Goal: Task Accomplishment & Management: Use online tool/utility

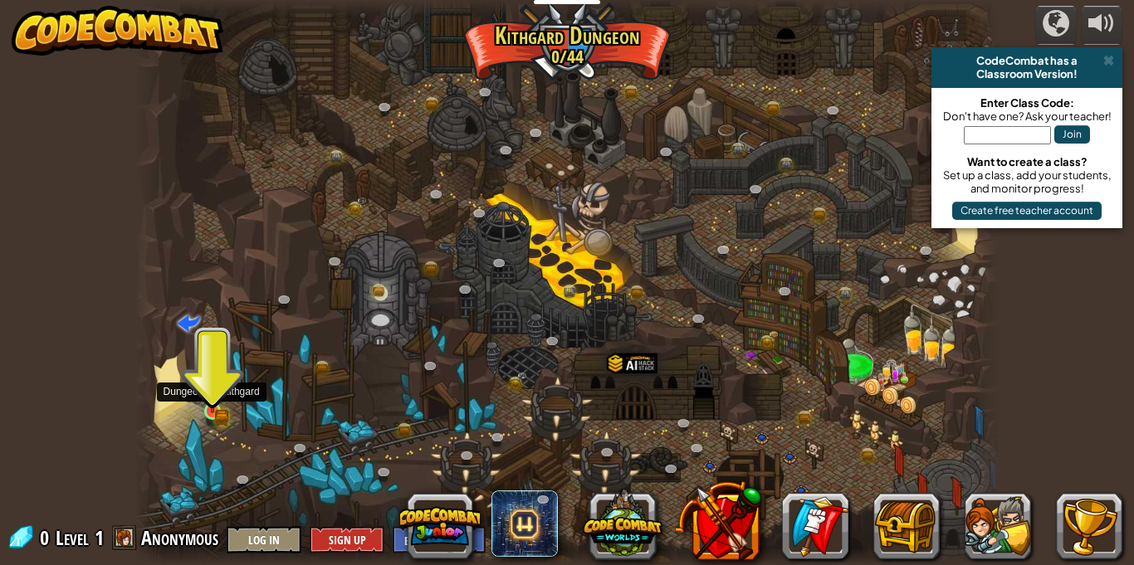
click at [215, 402] on img at bounding box center [212, 390] width 21 height 46
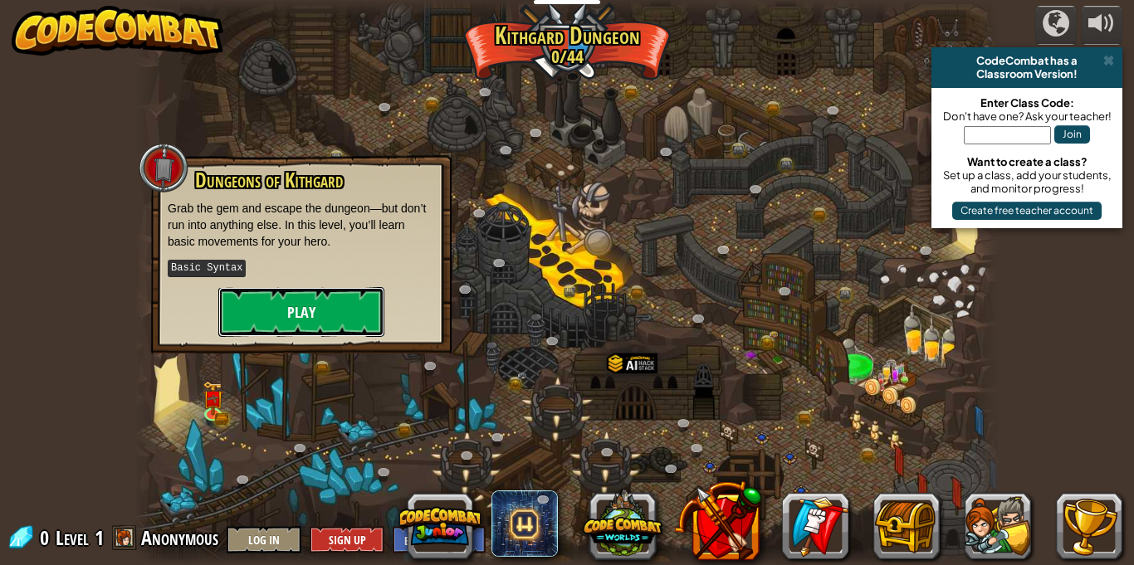
click at [282, 320] on button "Play" at bounding box center [301, 312] width 166 height 50
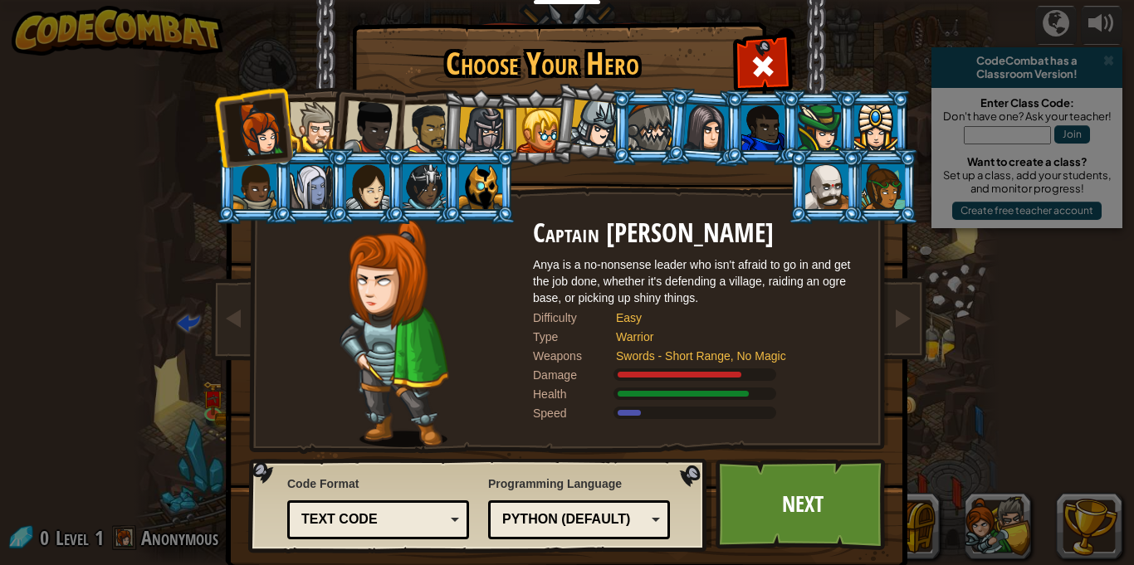
click at [341, 140] on li at bounding box center [365, 124] width 81 height 81
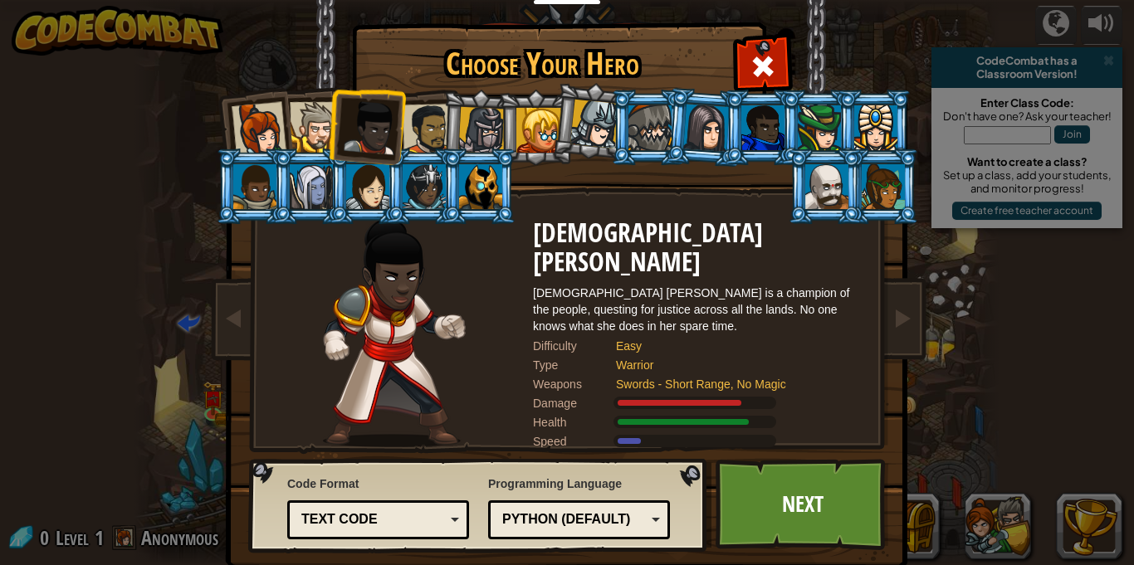
click at [418, 119] on div at bounding box center [427, 129] width 51 height 51
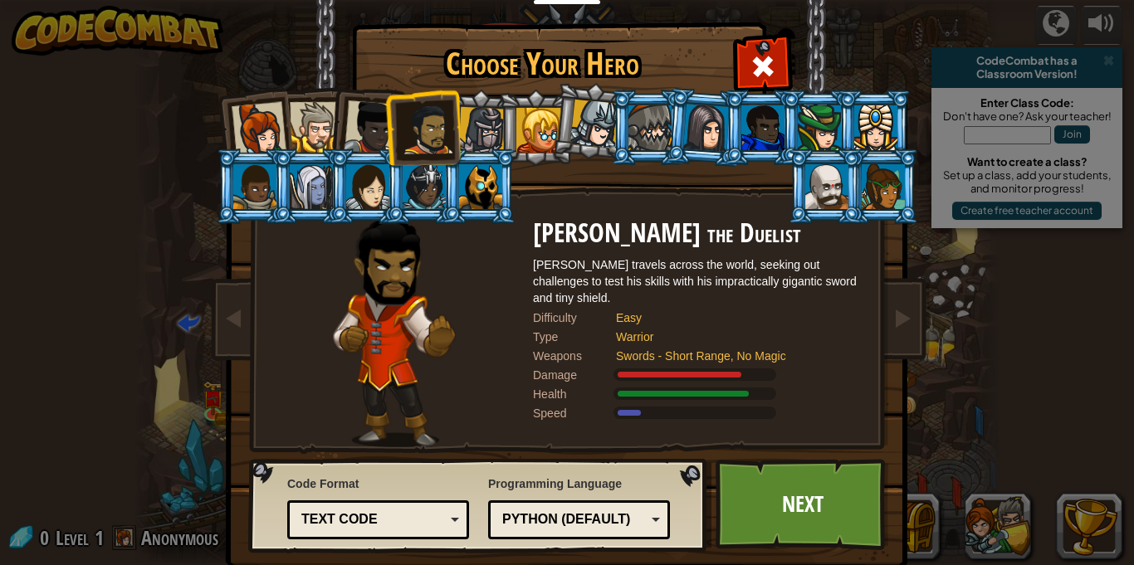
click at [311, 103] on div at bounding box center [315, 127] width 51 height 51
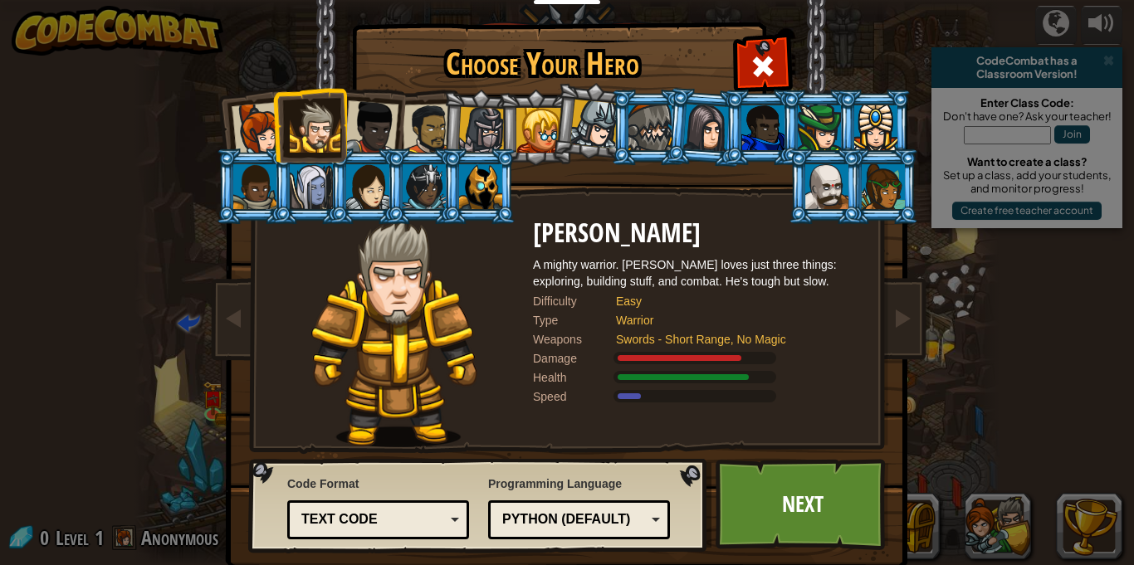
click at [400, 113] on li at bounding box center [365, 124] width 81 height 81
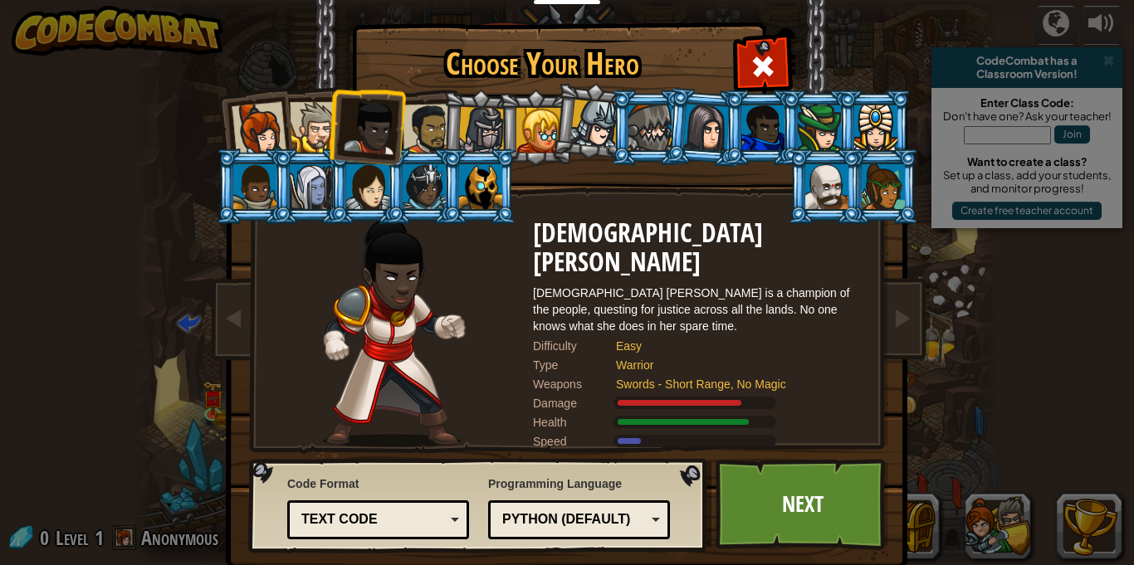
click at [415, 114] on div at bounding box center [427, 129] width 51 height 51
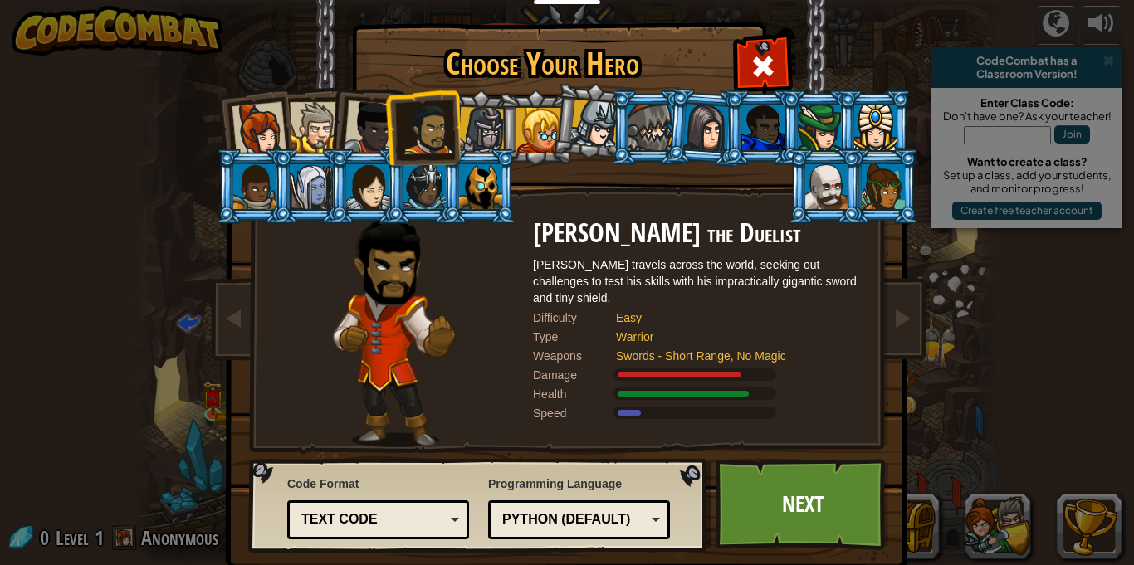
click at [312, 120] on div at bounding box center [315, 127] width 51 height 51
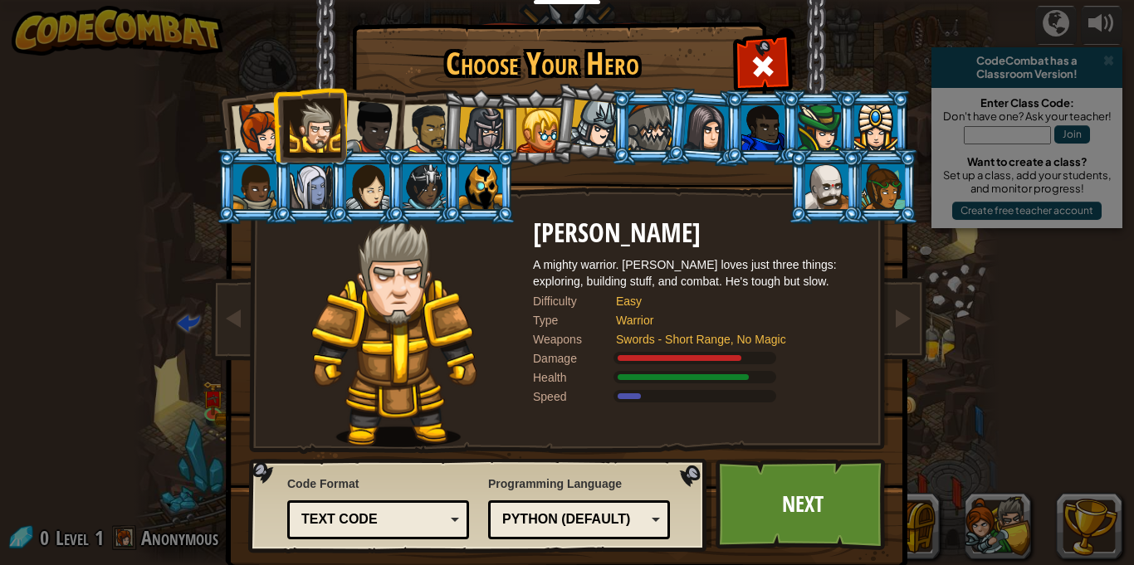
click at [471, 108] on div at bounding box center [481, 130] width 47 height 47
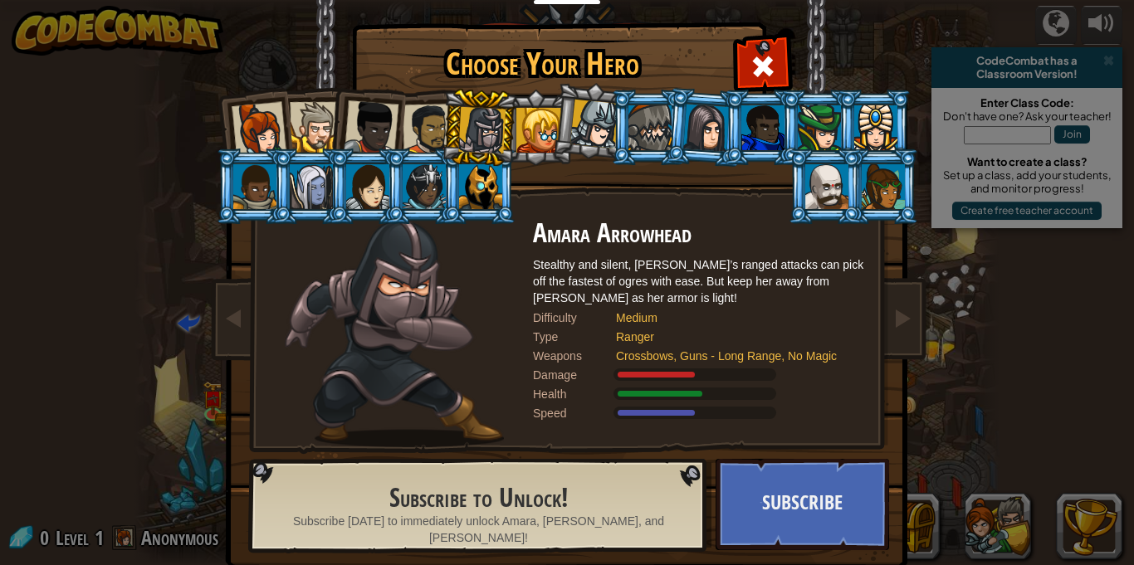
click at [481, 178] on div at bounding box center [480, 186] width 43 height 45
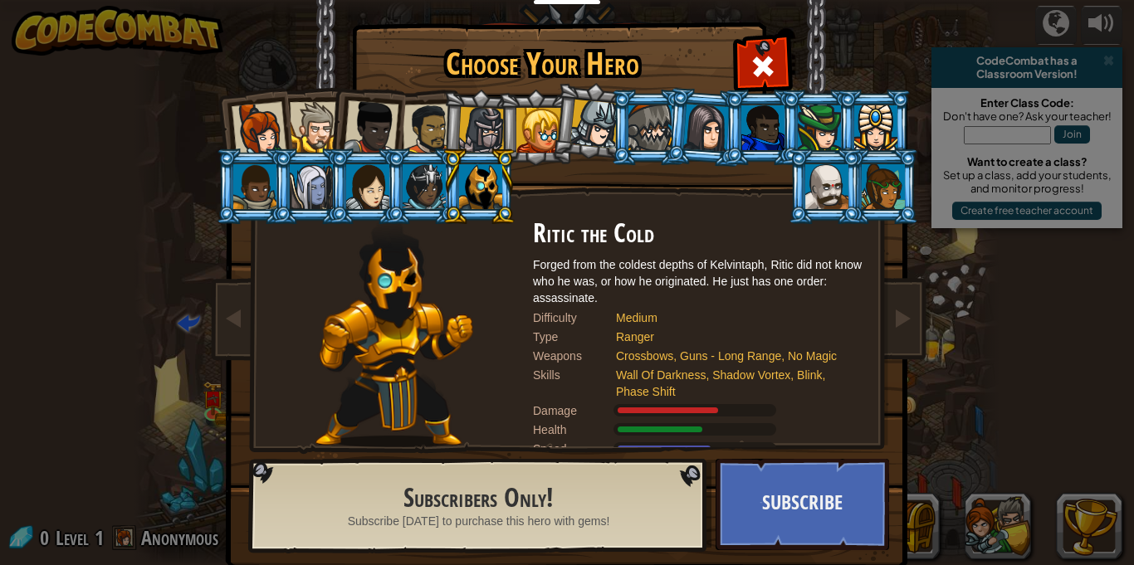
click at [423, 124] on div at bounding box center [427, 129] width 51 height 51
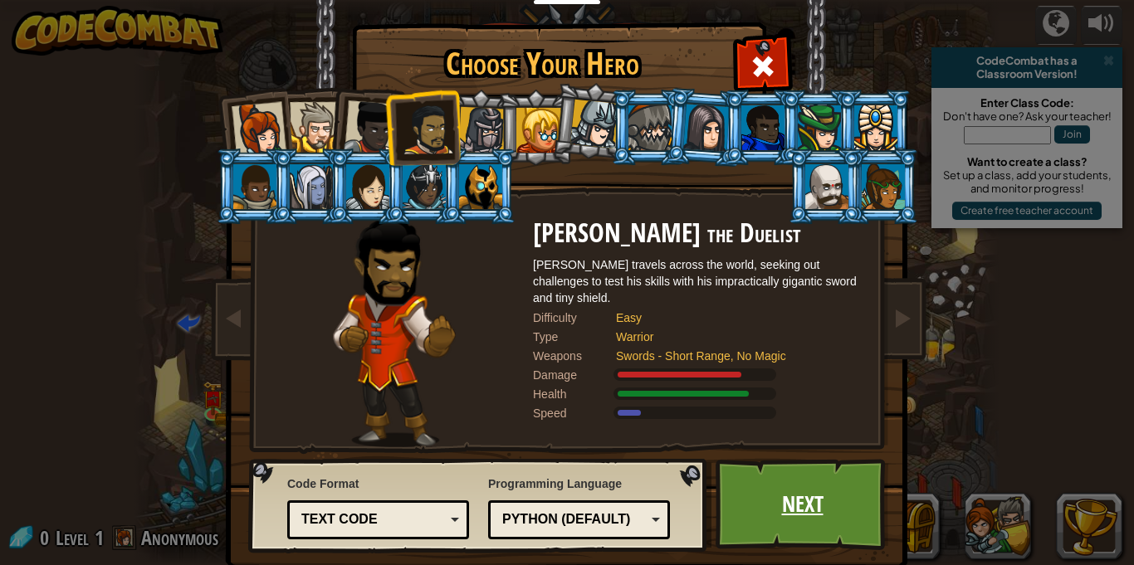
click at [829, 520] on link "Next" at bounding box center [801, 504] width 173 height 91
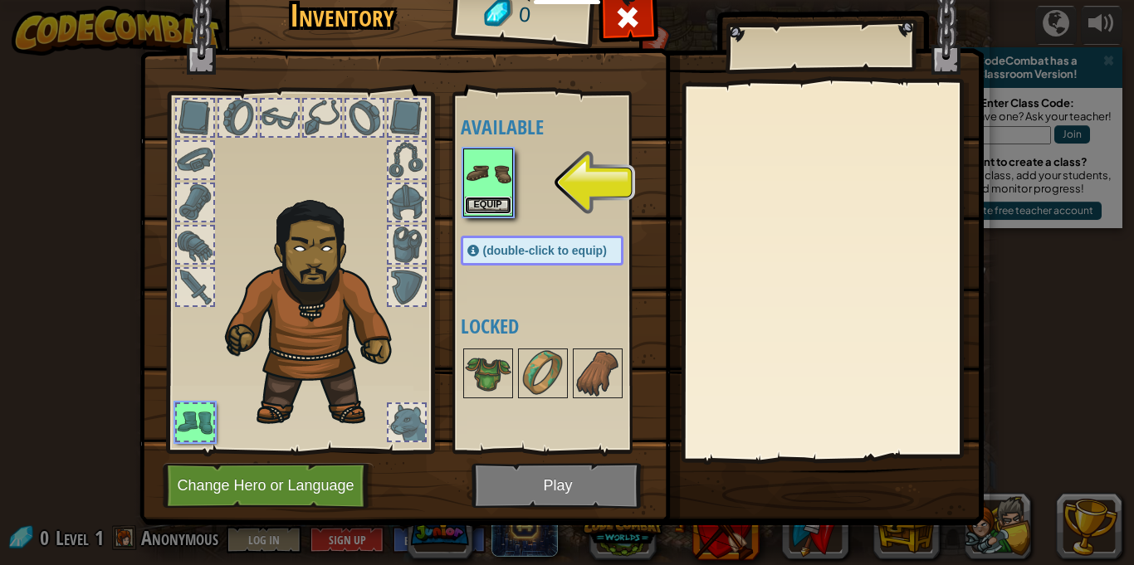
click at [474, 201] on button "Equip" at bounding box center [488, 205] width 46 height 17
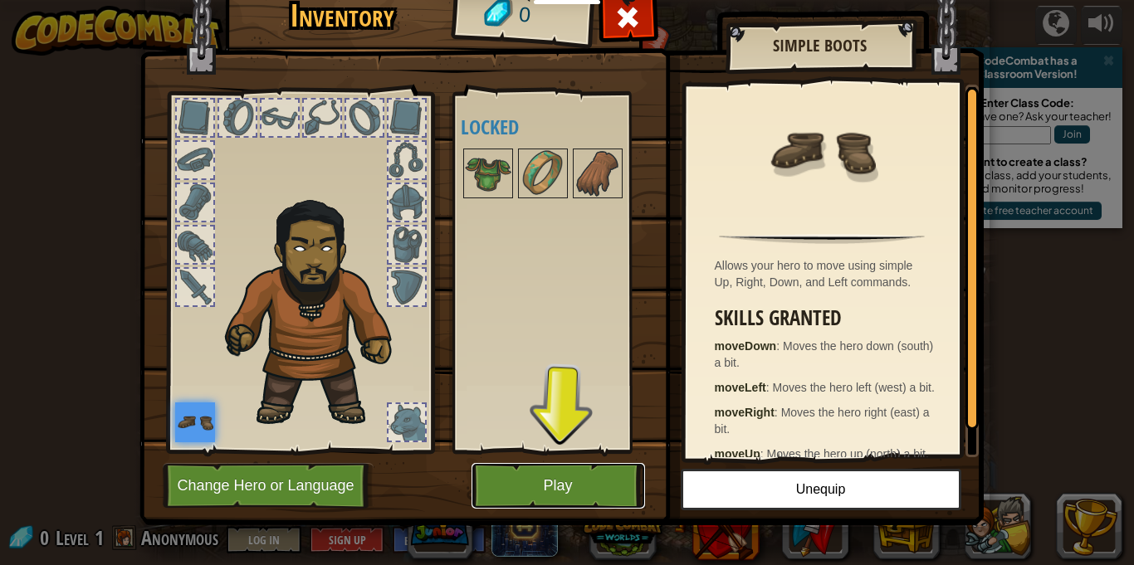
click at [564, 466] on button "Play" at bounding box center [557, 486] width 173 height 46
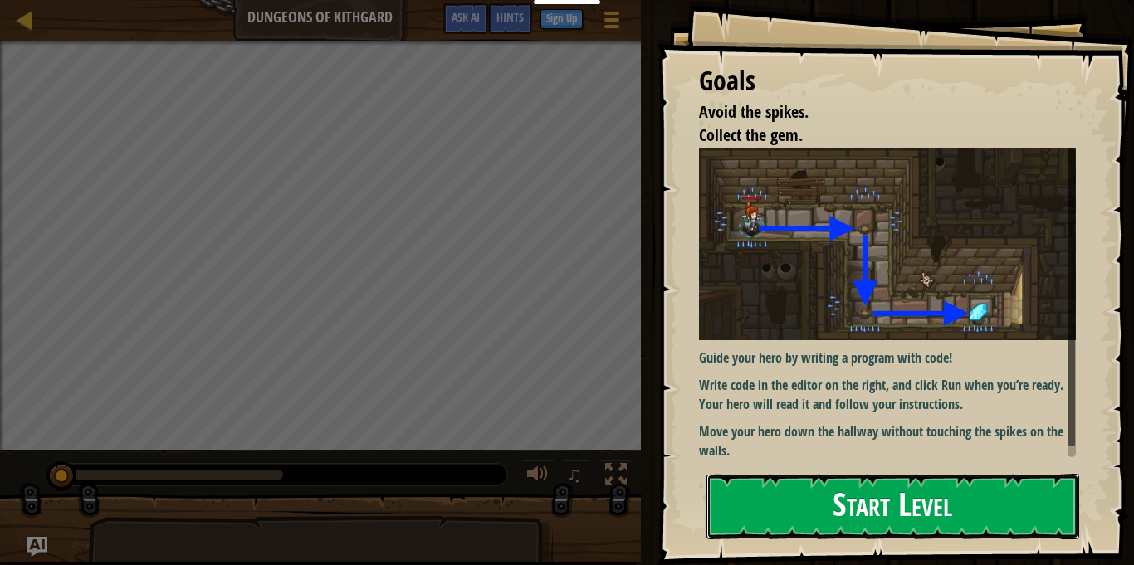
click at [827, 519] on button "Start Level" at bounding box center [892, 507] width 373 height 66
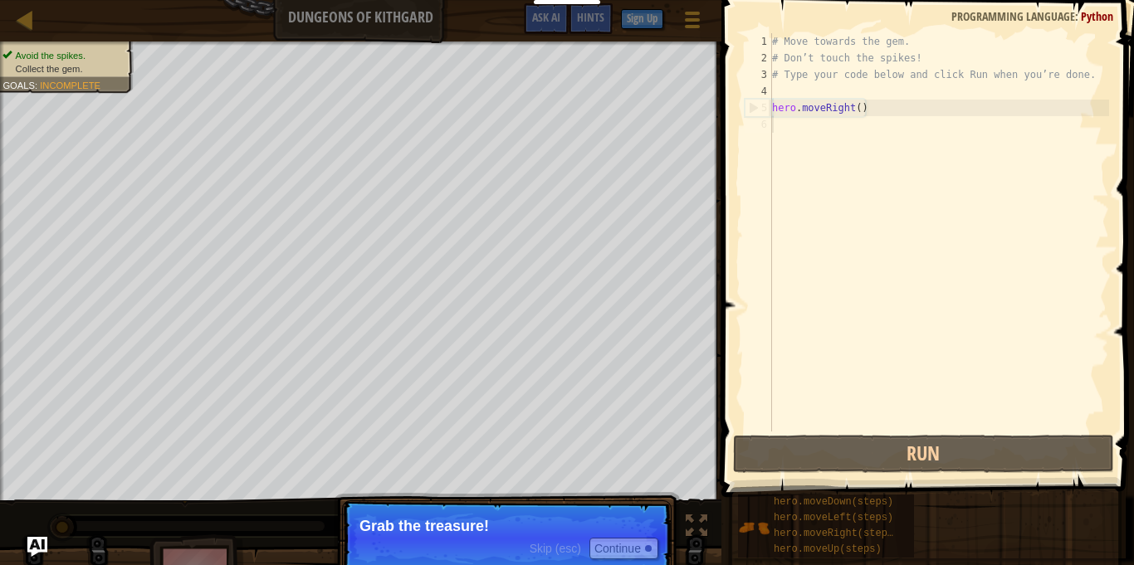
click at [510, 542] on p "Skip (esc) Continue Grab the treasure!" at bounding box center [506, 538] width 329 height 76
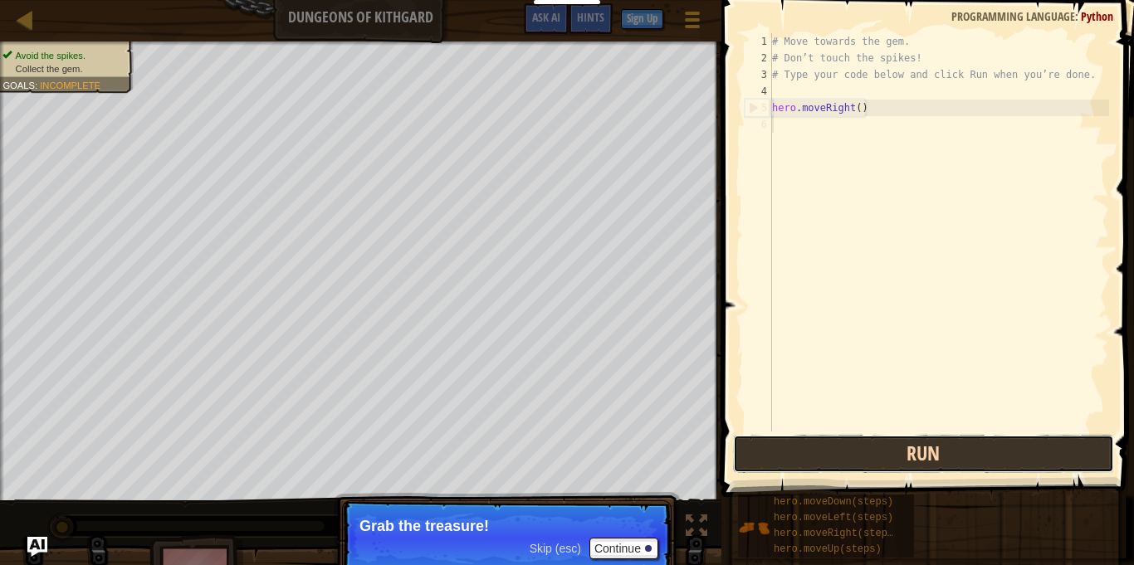
click at [837, 465] on button "Run" at bounding box center [923, 454] width 381 height 38
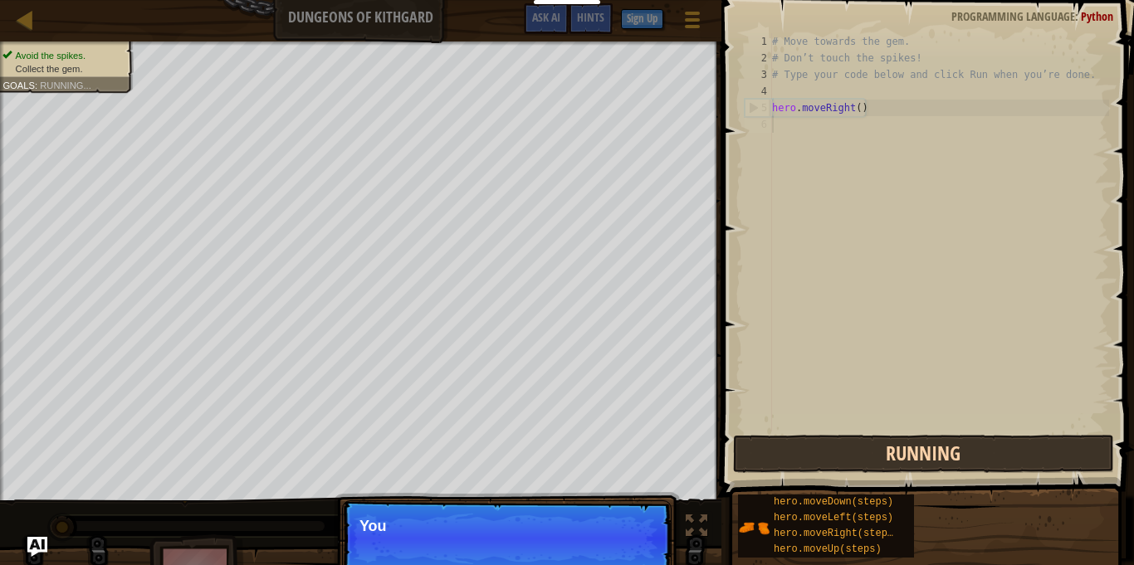
scroll to position [7, 0]
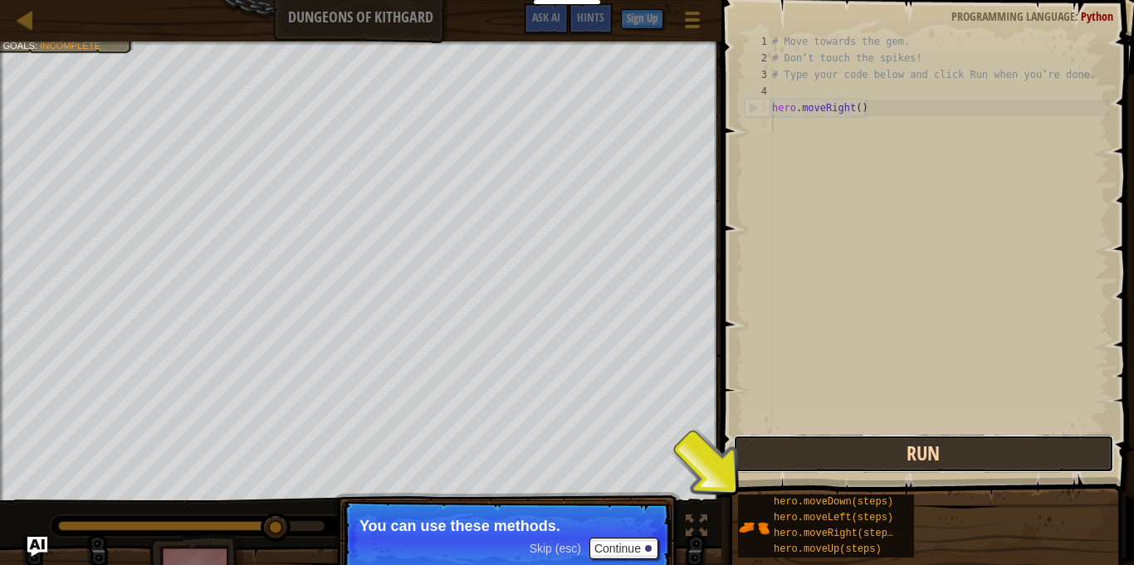
click at [890, 455] on button "Run" at bounding box center [923, 454] width 381 height 38
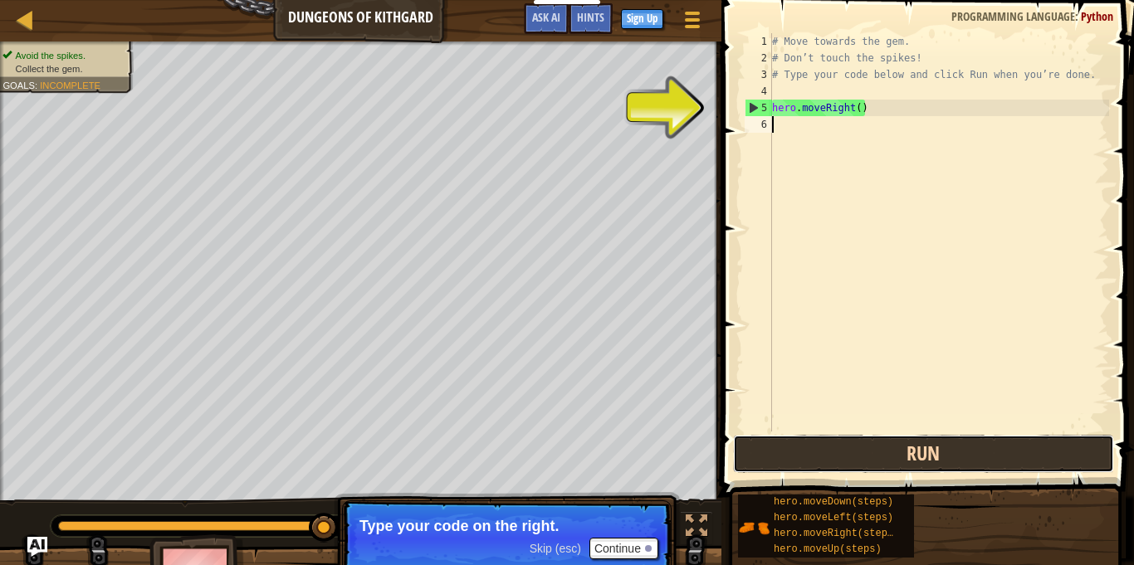
click at [851, 451] on button "Run" at bounding box center [923, 454] width 381 height 38
click at [948, 452] on button "Run" at bounding box center [923, 454] width 381 height 38
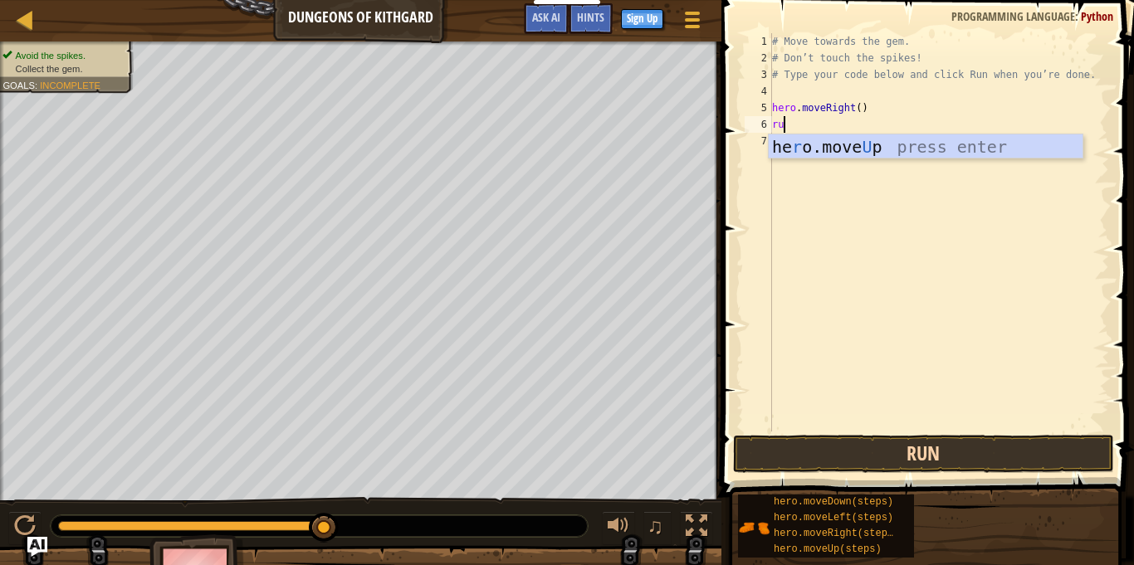
scroll to position [7, 2]
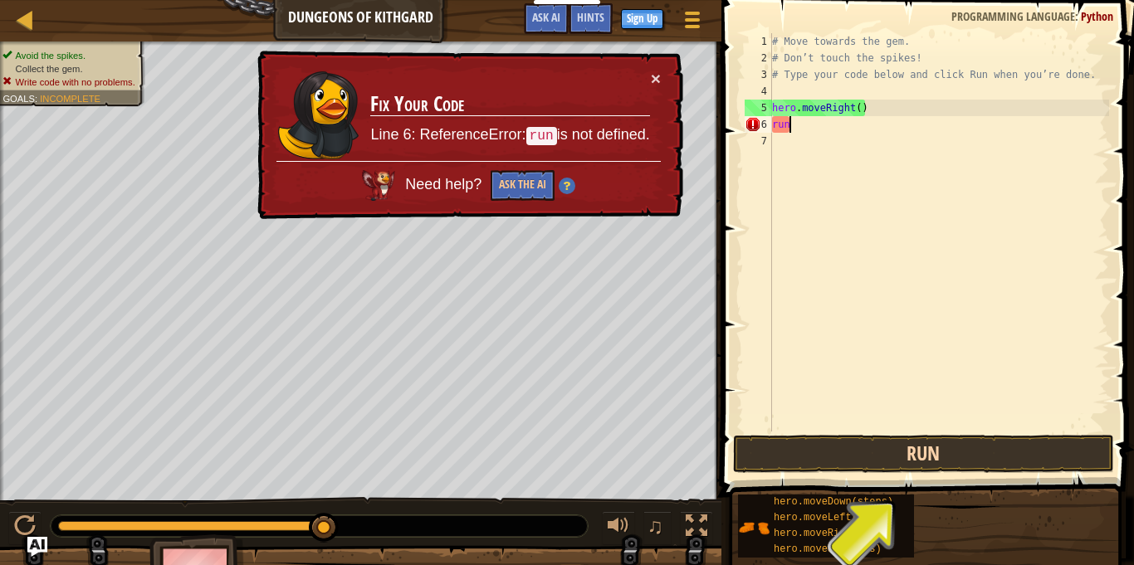
type textarea "run"
click at [825, 460] on button "Run" at bounding box center [923, 454] width 381 height 38
